Goal: Task Accomplishment & Management: Manage account settings

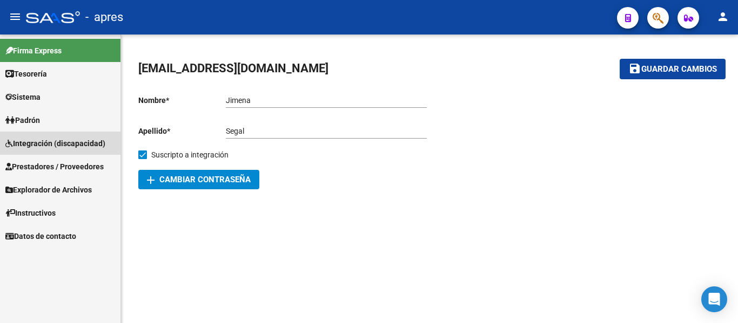
click at [85, 148] on span "Integración (discapacidad)" at bounding box center [55, 144] width 100 height 12
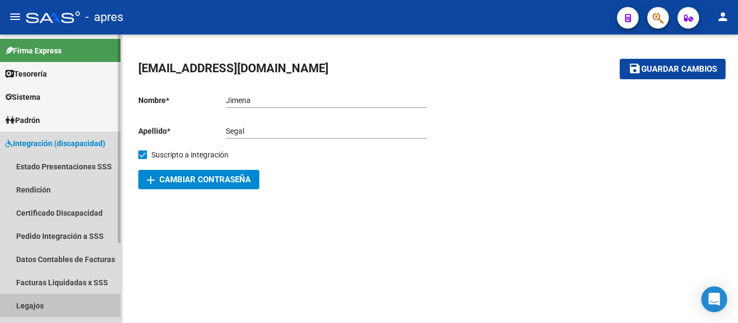
click at [51, 307] on link "Legajos" at bounding box center [60, 305] width 120 height 23
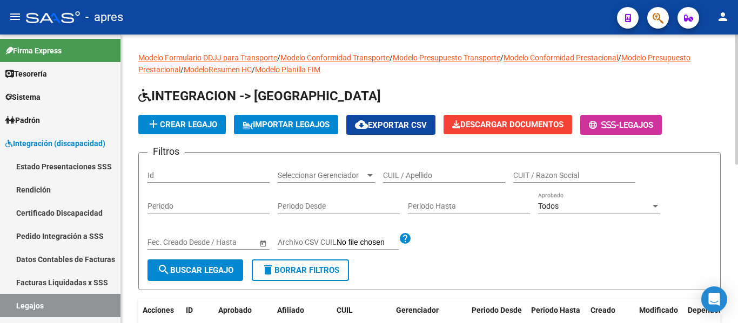
click at [442, 173] on input "CUIL / Apellido" at bounding box center [444, 175] width 122 height 9
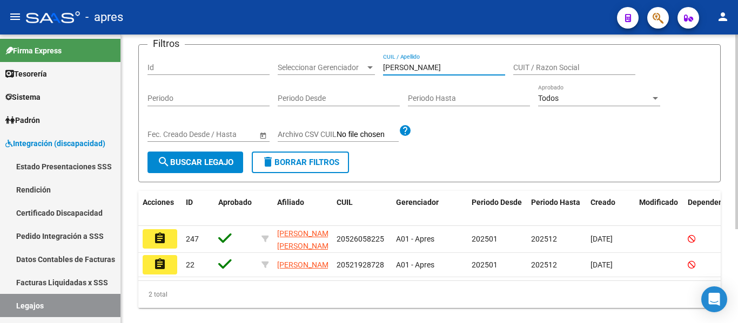
scroll to position [139, 0]
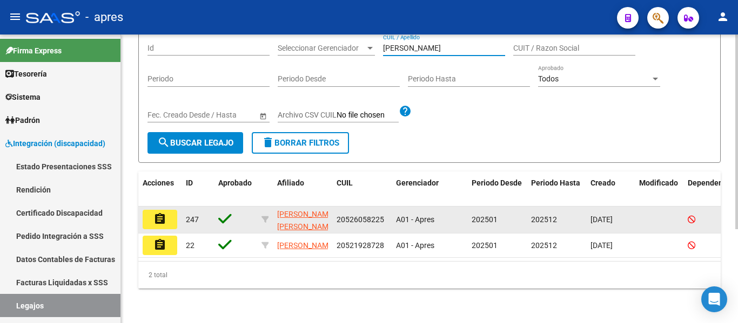
type input "[PERSON_NAME]"
click at [163, 213] on mat-icon "assignment" at bounding box center [159, 219] width 13 height 13
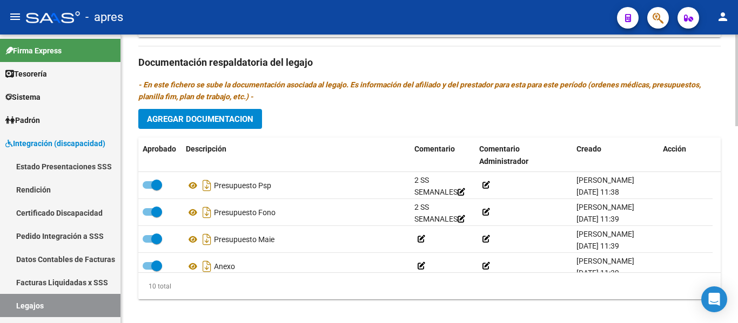
scroll to position [173, 0]
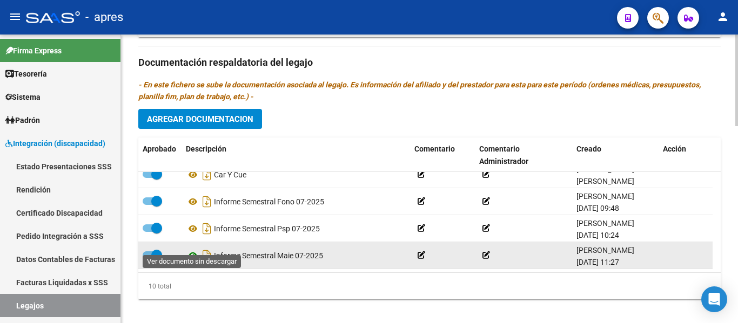
click at [190, 249] on icon at bounding box center [193, 255] width 14 height 13
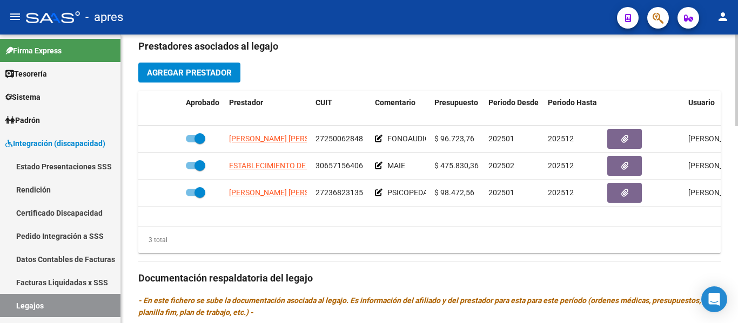
scroll to position [458, 0]
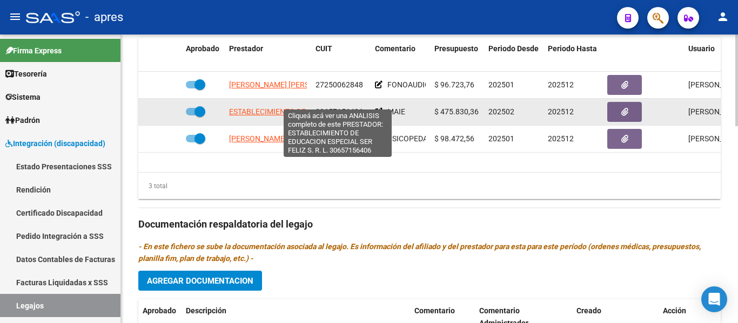
click at [288, 107] on span "ESTABLECIMIENTO DE EDUCACION ESPECIAL SER FELIZ S. R. L." at bounding box center [337, 111] width 217 height 9
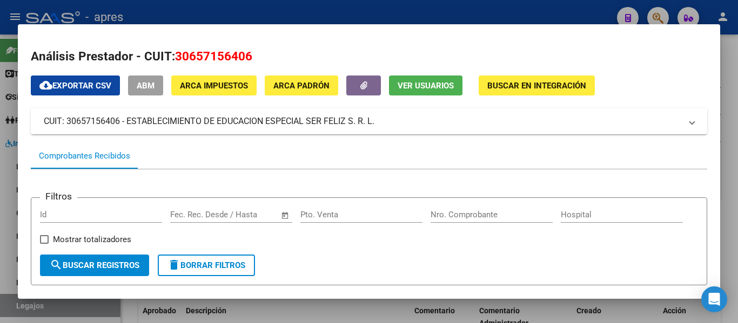
click at [735, 169] on div at bounding box center [369, 161] width 738 height 323
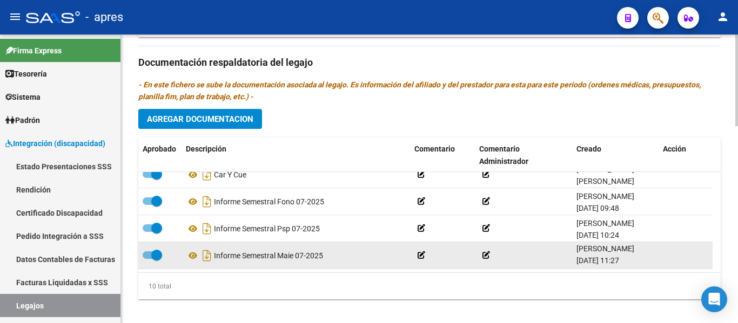
scroll to position [1, 0]
click at [159, 250] on span at bounding box center [156, 255] width 11 height 11
click at [148, 259] on input "checkbox" at bounding box center [147, 259] width 1 height 1
checkbox input "false"
click at [668, 250] on icon at bounding box center [667, 255] width 8 height 10
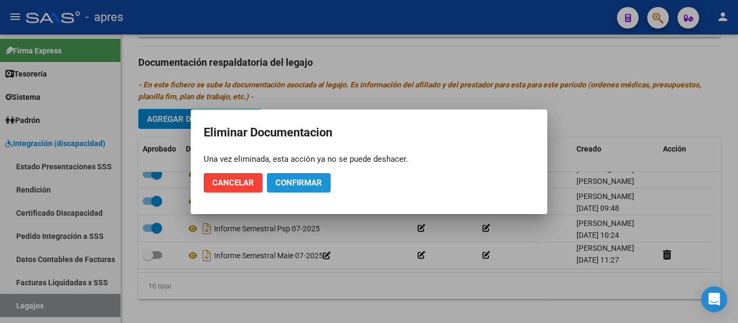
click at [295, 186] on span "Confirmar" at bounding box center [298, 183] width 46 height 10
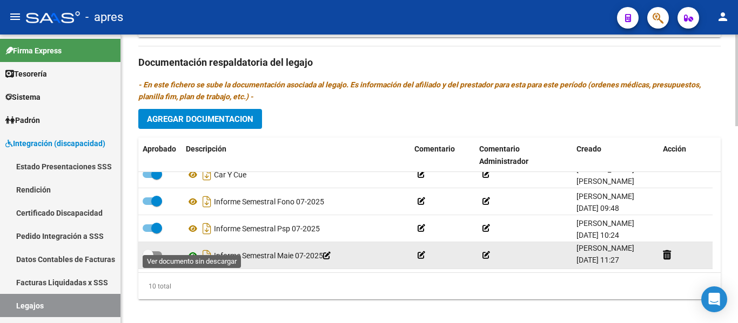
click at [191, 249] on icon at bounding box center [193, 255] width 14 height 13
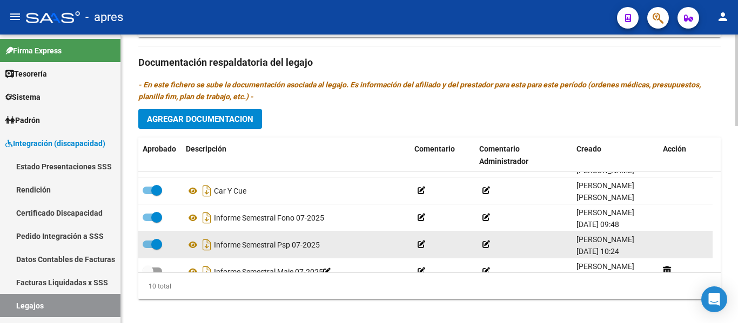
scroll to position [173, 0]
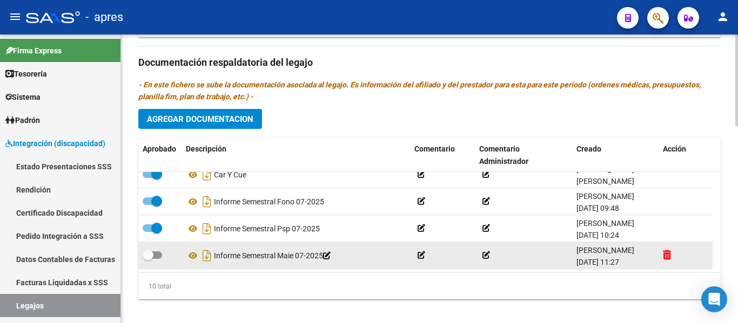
click at [671, 249] on div at bounding box center [685, 255] width 45 height 12
click at [670, 250] on icon at bounding box center [667, 255] width 8 height 10
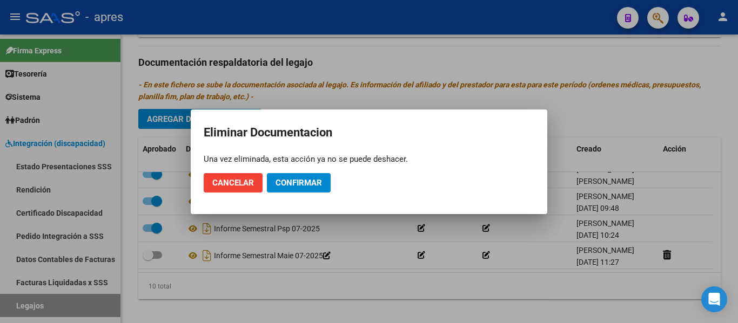
click at [292, 297] on div at bounding box center [369, 161] width 738 height 323
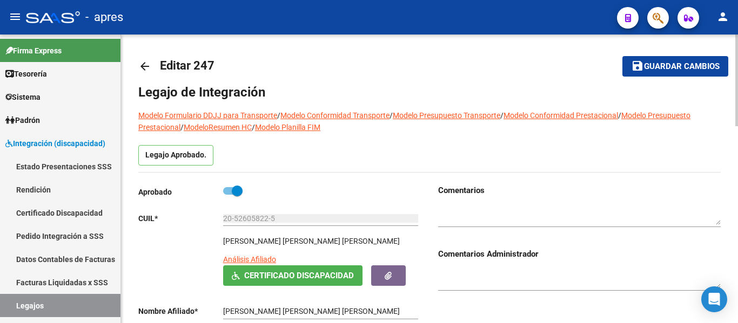
scroll to position [0, 0]
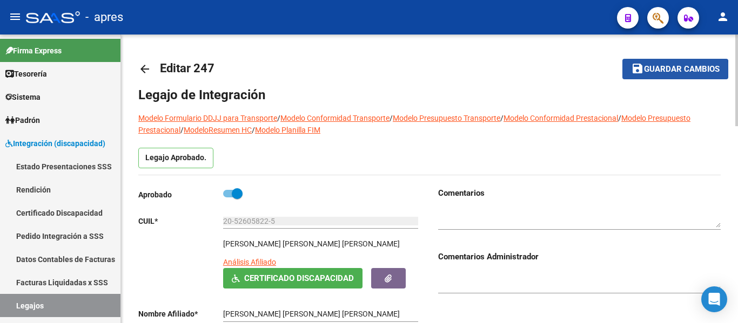
click at [656, 72] on span "Guardar cambios" at bounding box center [682, 70] width 76 height 10
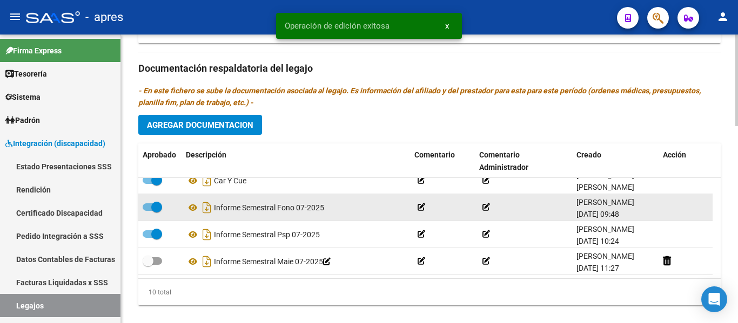
scroll to position [620, 0]
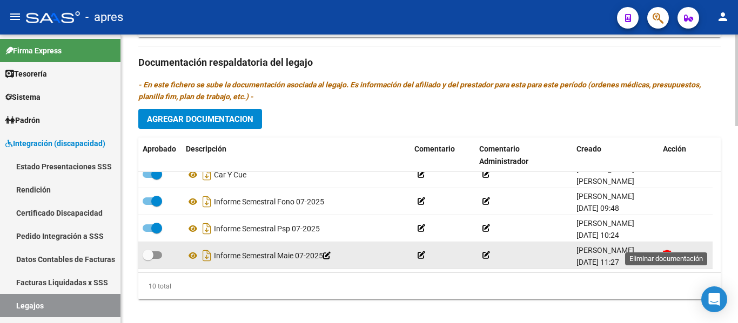
click at [664, 250] on icon at bounding box center [667, 255] width 8 height 10
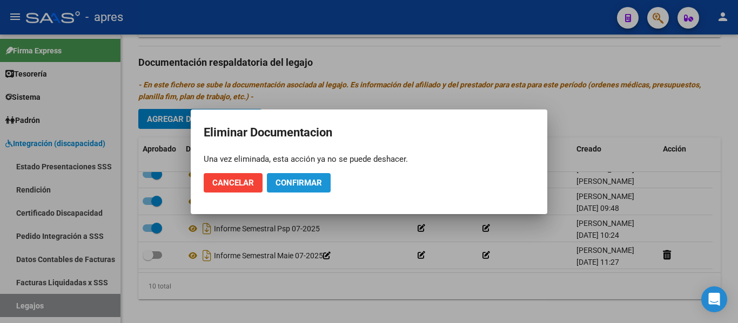
click at [311, 178] on span "Confirmar" at bounding box center [298, 183] width 46 height 10
